Goal: Information Seeking & Learning: Learn about a topic

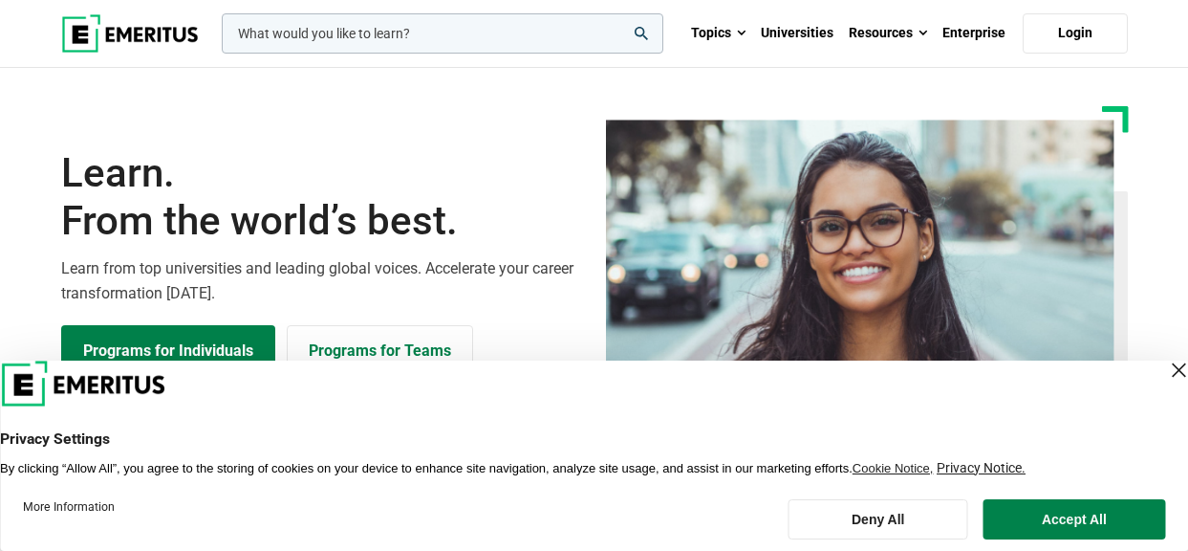
scroll to position [287, 0]
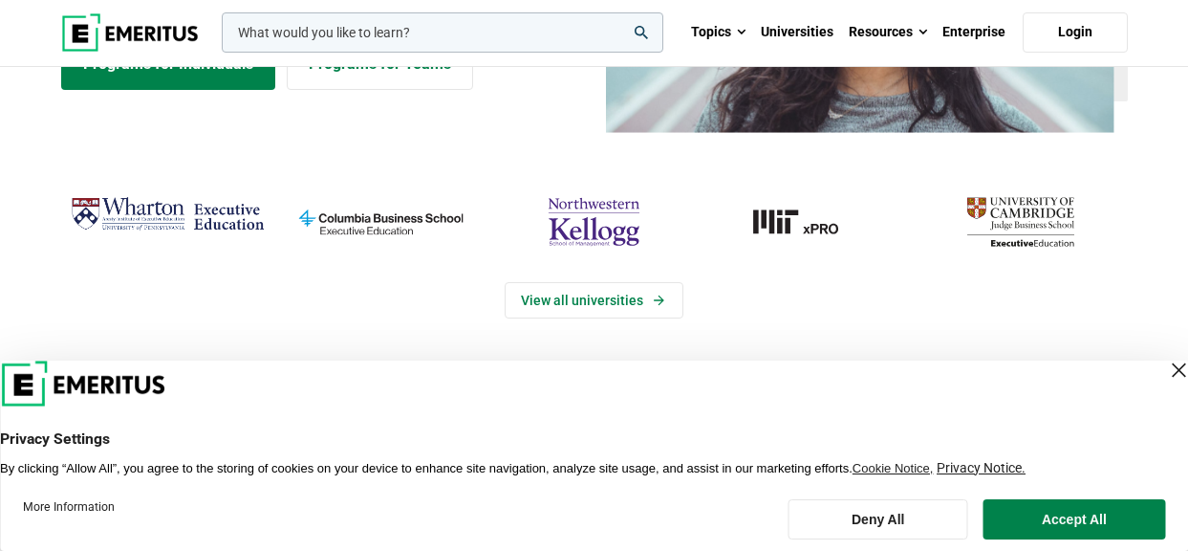
click at [1165, 368] on div "Close Layer" at bounding box center [1178, 370] width 27 height 27
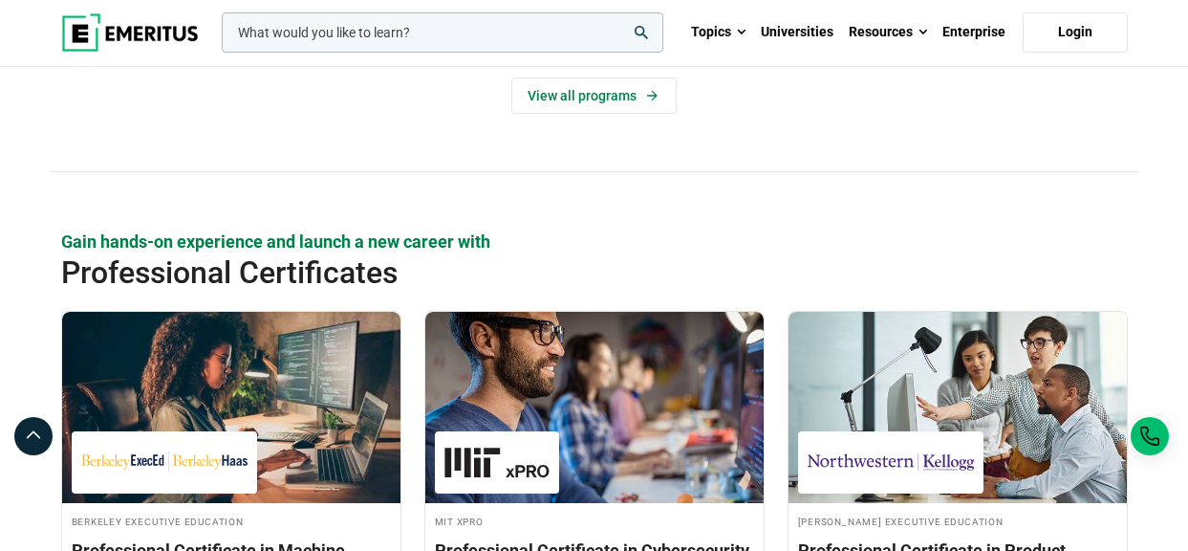
scroll to position [2684, 0]
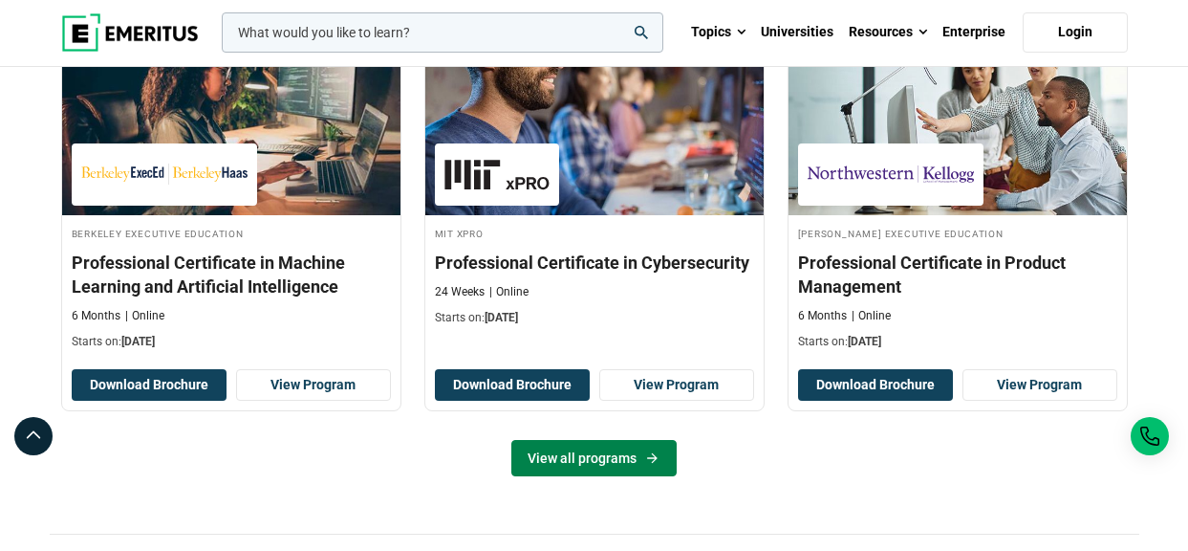
click at [634, 454] on link "View all programs" at bounding box center [593, 458] width 165 height 36
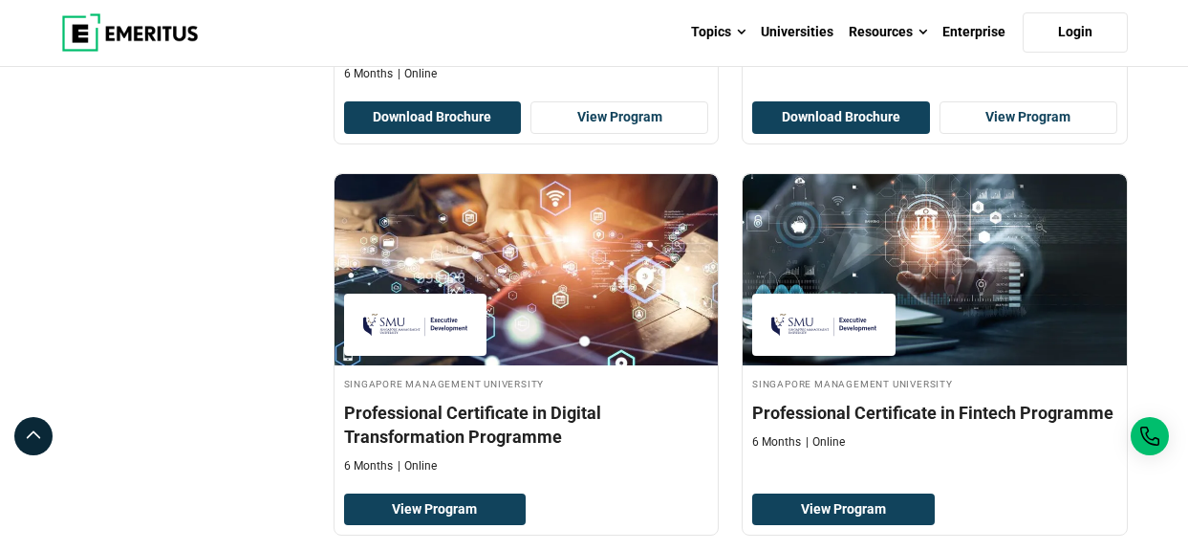
scroll to position [4121, 0]
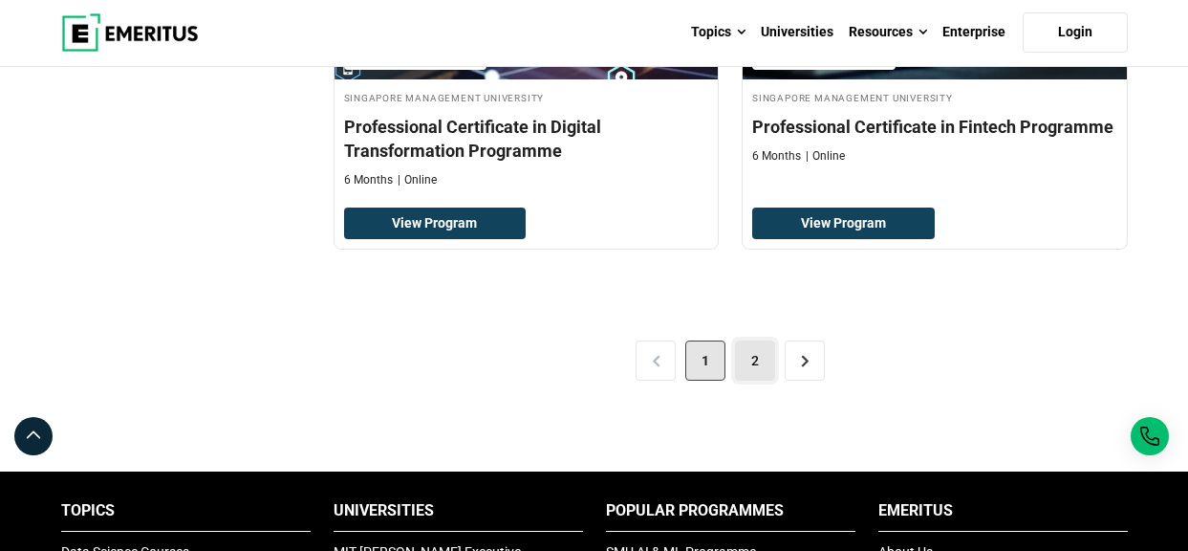
click at [743, 352] on link "2" at bounding box center [755, 360] width 40 height 40
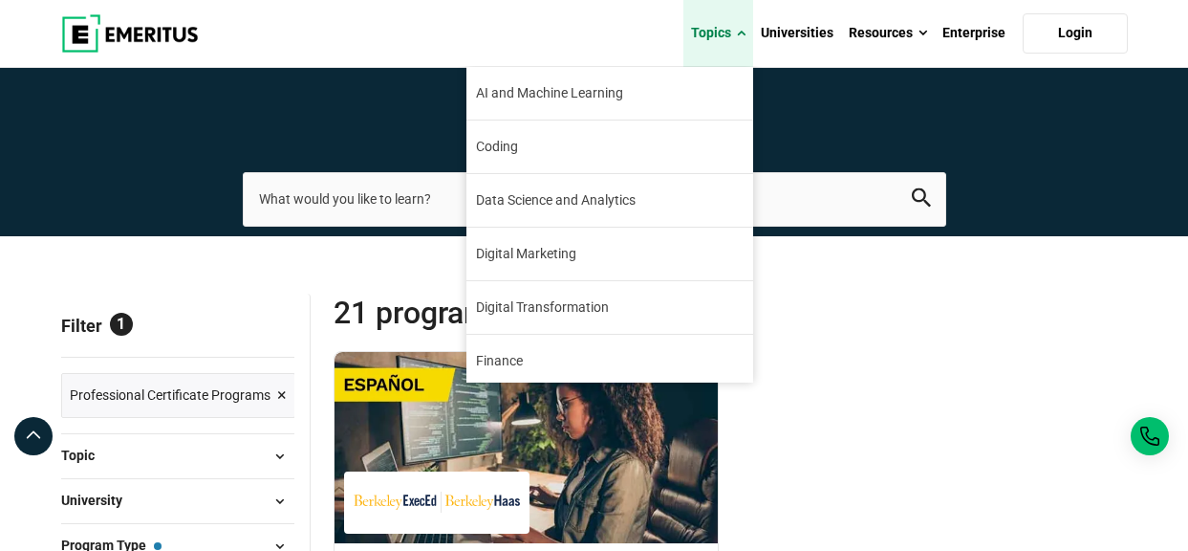
click at [746, 32] on span at bounding box center [741, 33] width 9 height 19
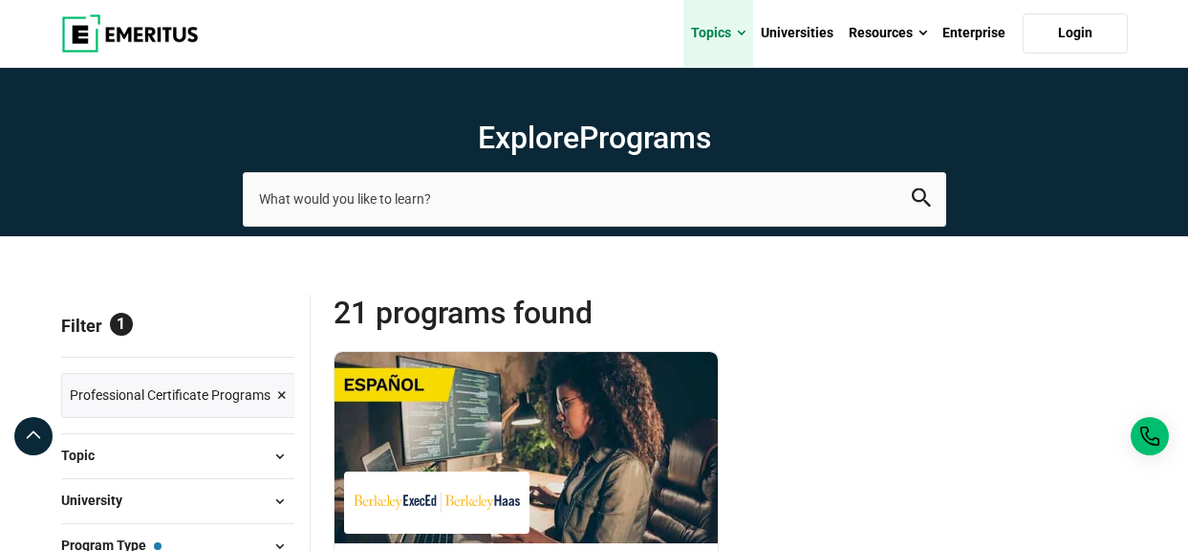
click at [744, 35] on span at bounding box center [741, 33] width 9 height 19
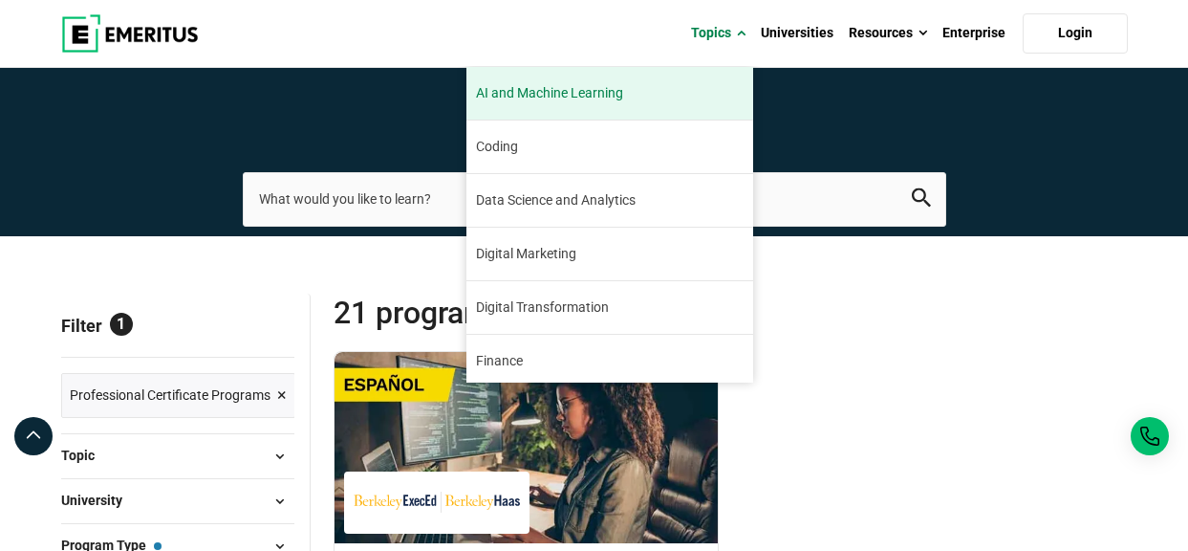
click at [565, 92] on span "AI and Machine Learning" at bounding box center [549, 93] width 147 height 20
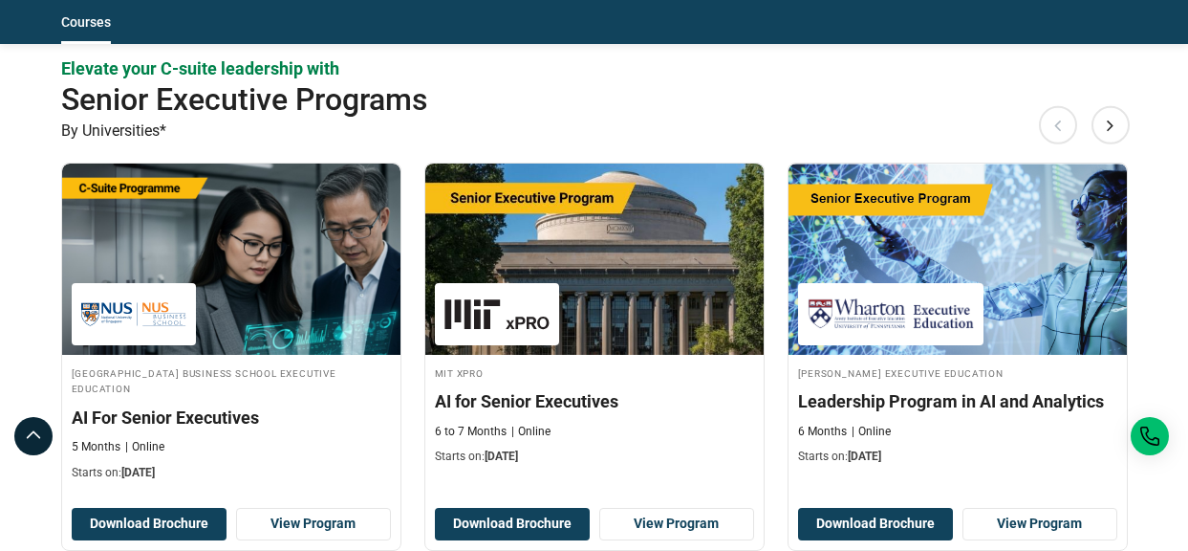
scroll to position [1054, 0]
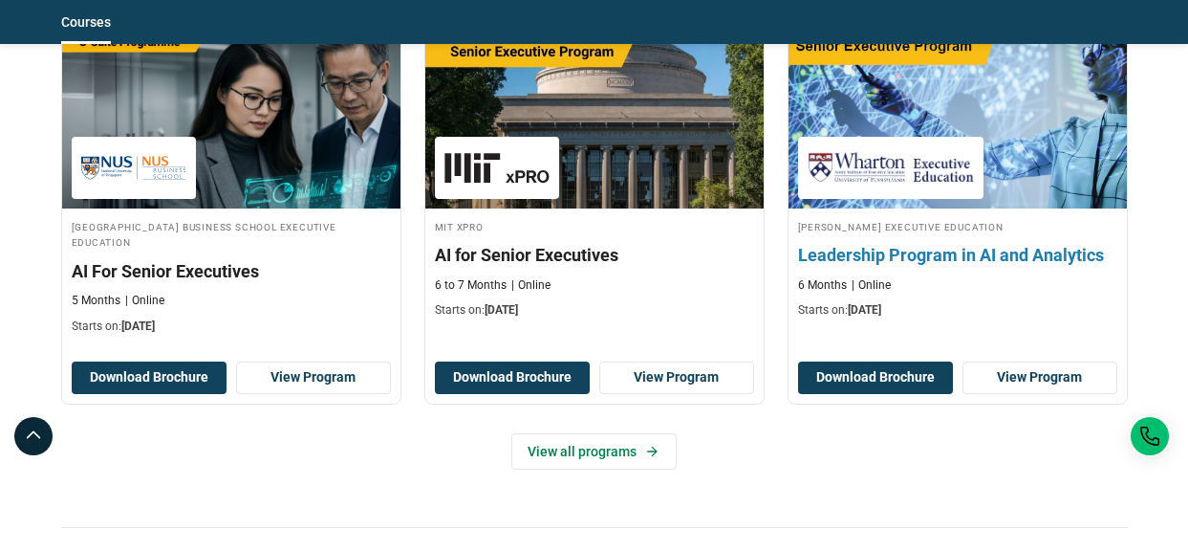
click at [998, 252] on h3 "Leadership Program in AI and Analytics" at bounding box center [957, 255] width 319 height 24
